Goal: Task Accomplishment & Management: Complete application form

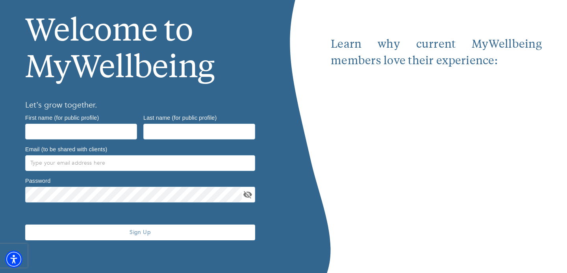
scroll to position [55, 0]
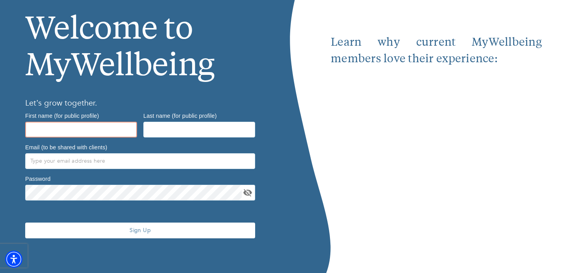
click at [81, 132] on input "text" at bounding box center [81, 130] width 112 height 16
type input "[PERSON_NAME]"
click at [160, 129] on input "text" at bounding box center [199, 130] width 112 height 16
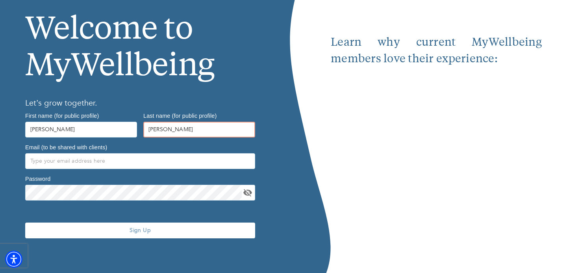
type input "[PERSON_NAME]"
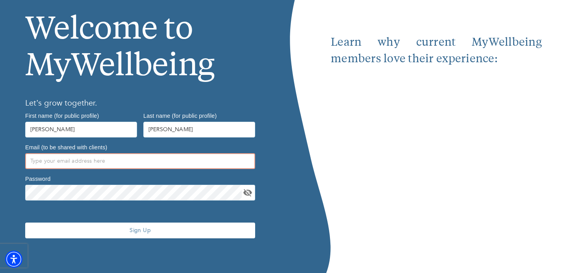
click at [119, 157] on input "text" at bounding box center [140, 161] width 230 height 16
type input "m"
type input "c"
type input "[EMAIL_ADDRESS][DOMAIN_NAME]"
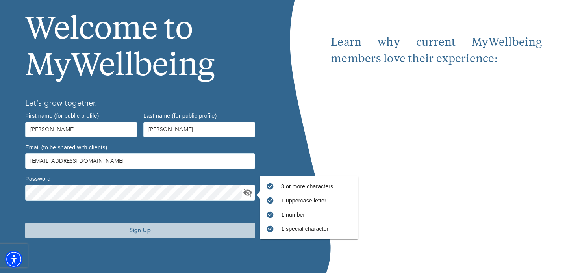
click at [154, 232] on span "Sign Up" at bounding box center [140, 230] width 224 height 7
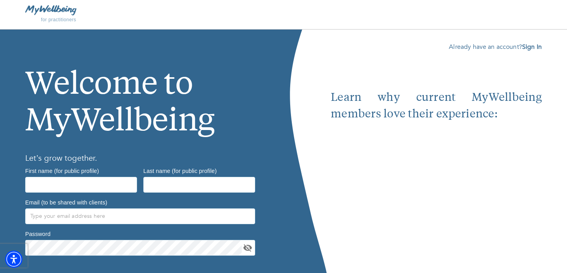
scroll to position [55, 0]
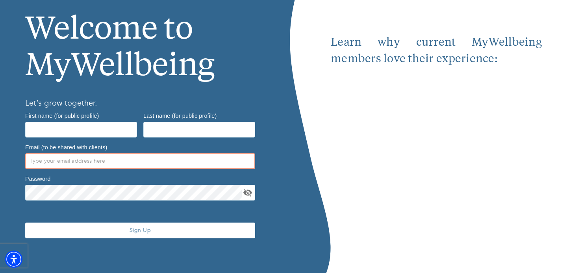
type input "[EMAIL_ADDRESS][DOMAIN_NAME]"
